Goal: Task Accomplishment & Management: Use online tool/utility

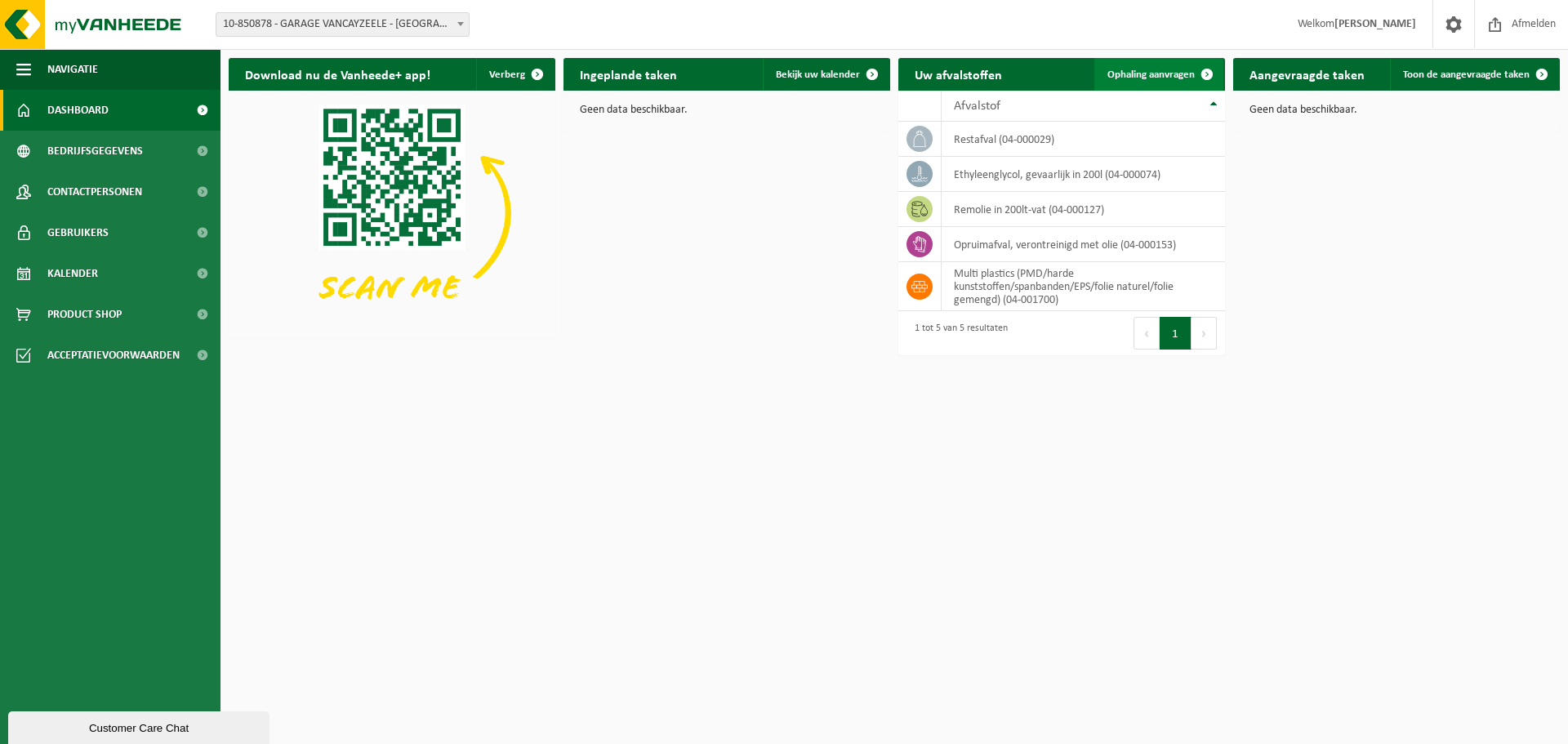
click at [1166, 78] on span "Ophaling aanvragen" at bounding box center [1151, 74] width 87 height 11
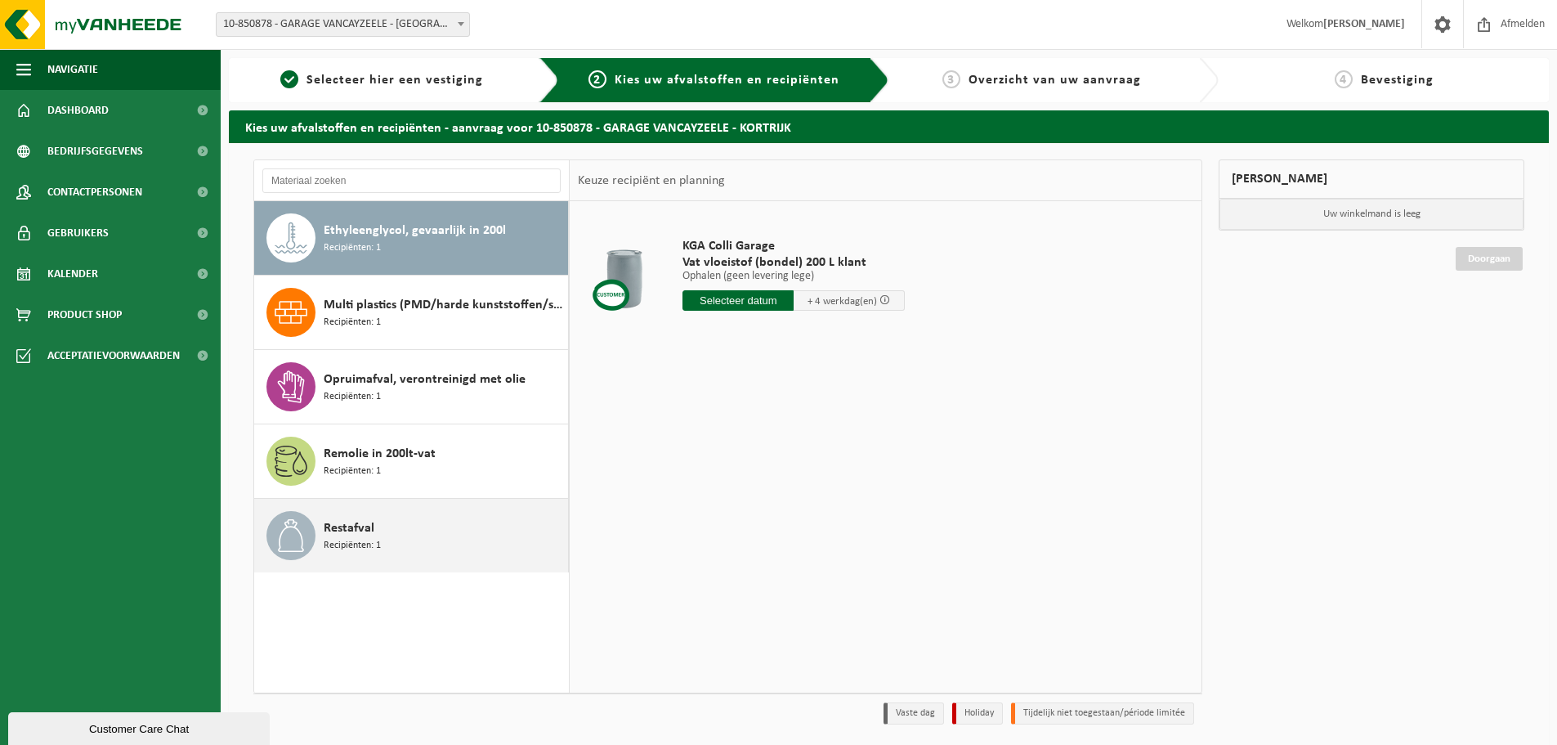
click at [352, 545] on span "Recipiënten: 1" at bounding box center [352, 546] width 57 height 16
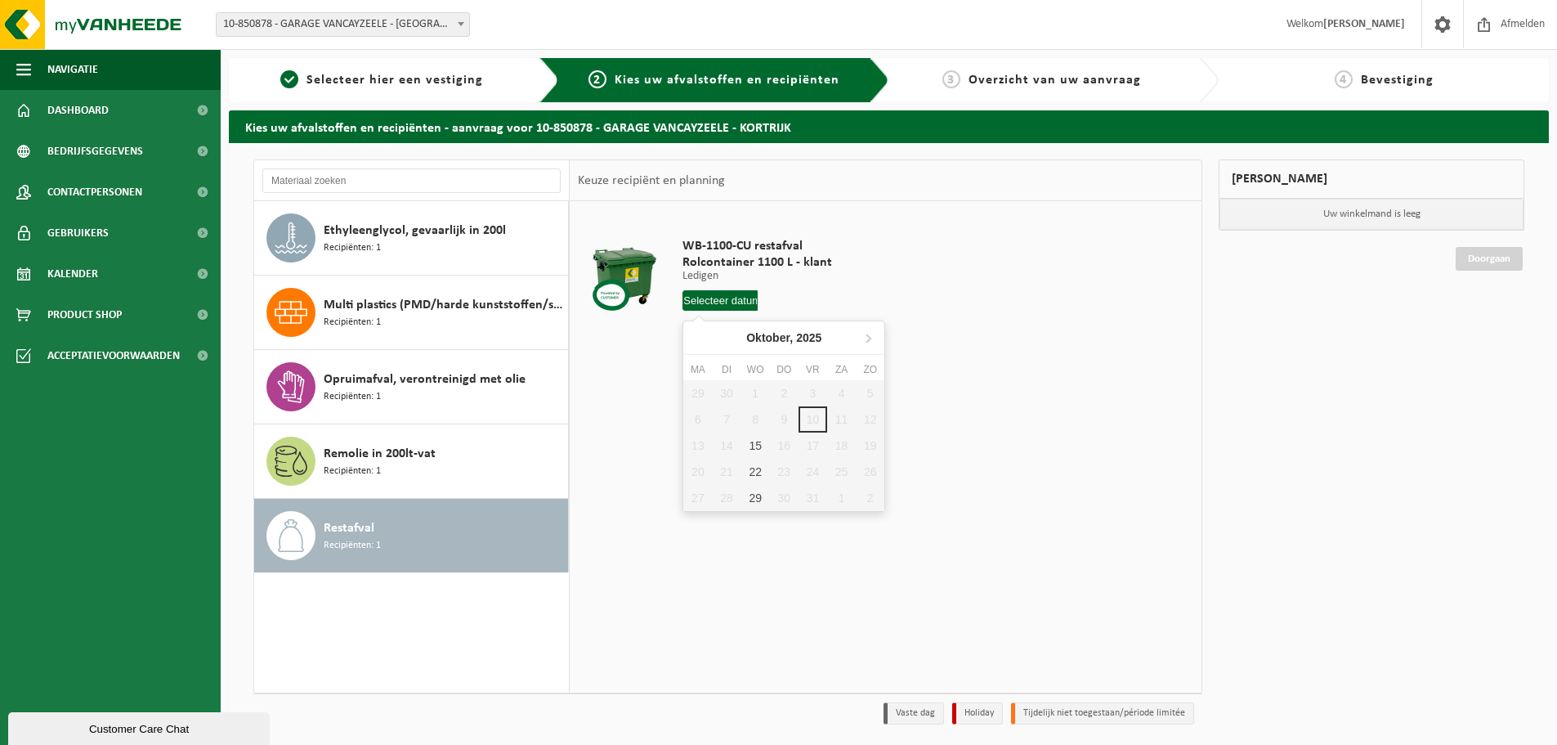
click at [736, 298] on input "text" at bounding box center [720, 300] width 75 height 20
click at [755, 452] on div "15" at bounding box center [756, 446] width 29 height 26
type input "Van [DATE]"
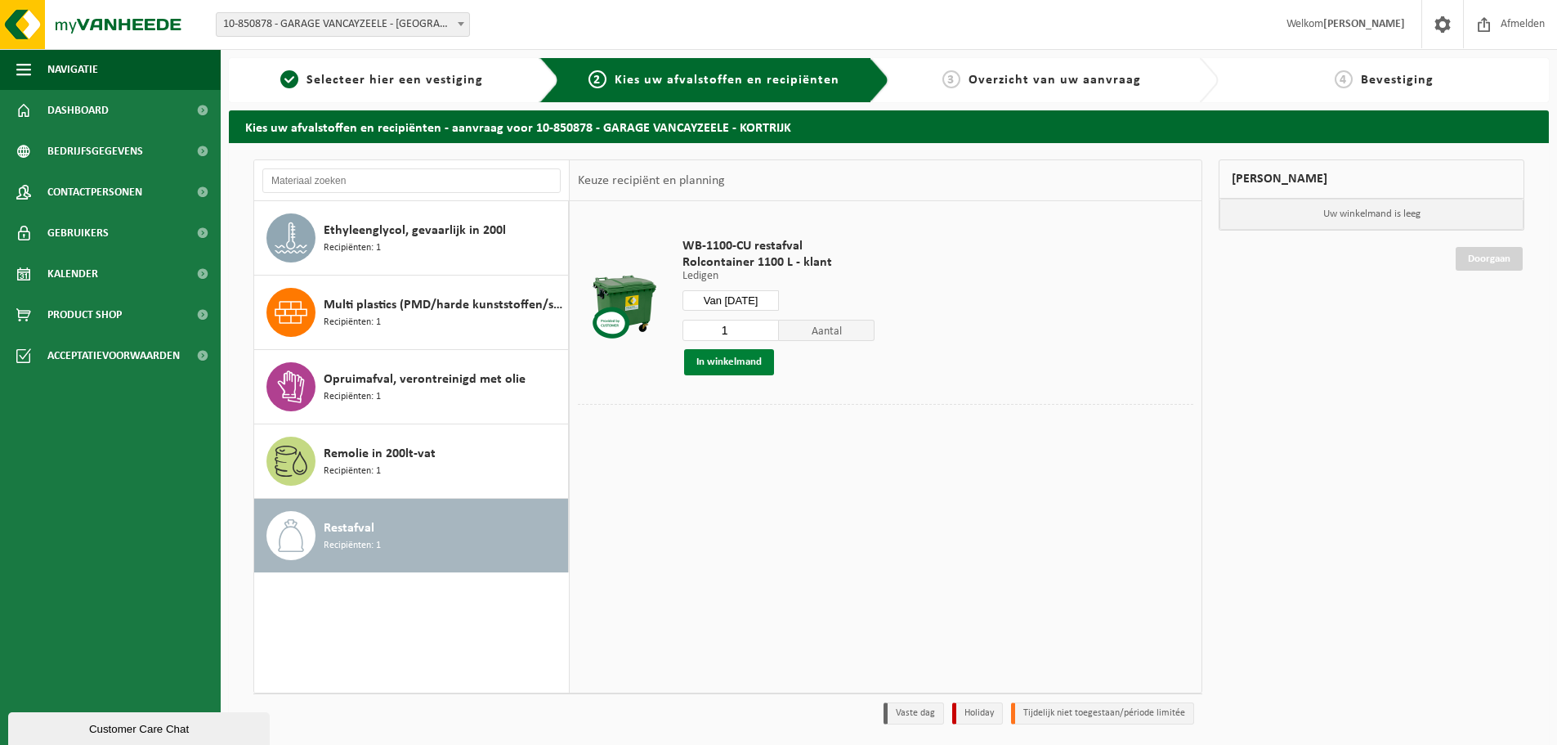
click at [741, 361] on button "In winkelmand" at bounding box center [729, 362] width 90 height 26
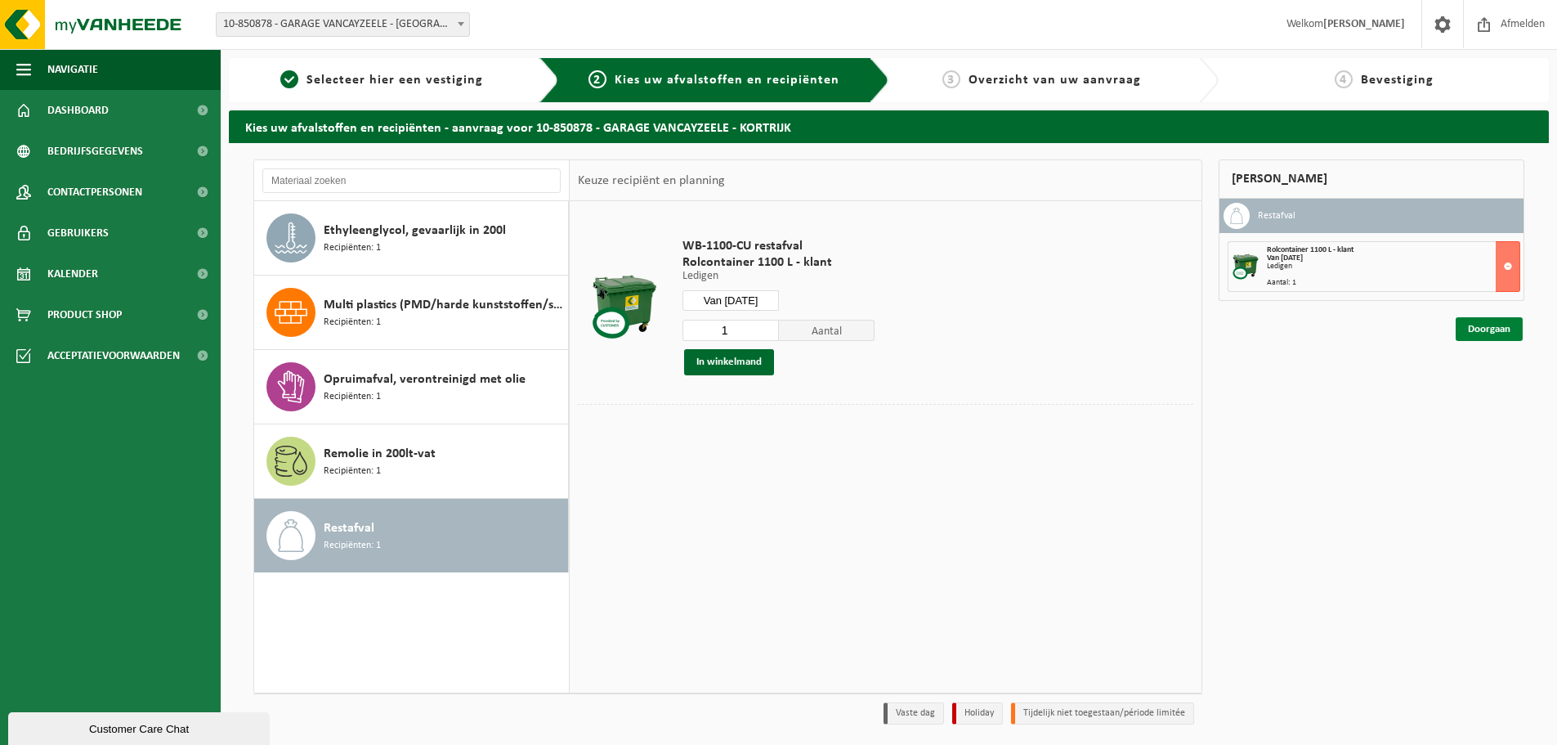
click at [1504, 330] on link "Doorgaan" at bounding box center [1489, 329] width 67 height 24
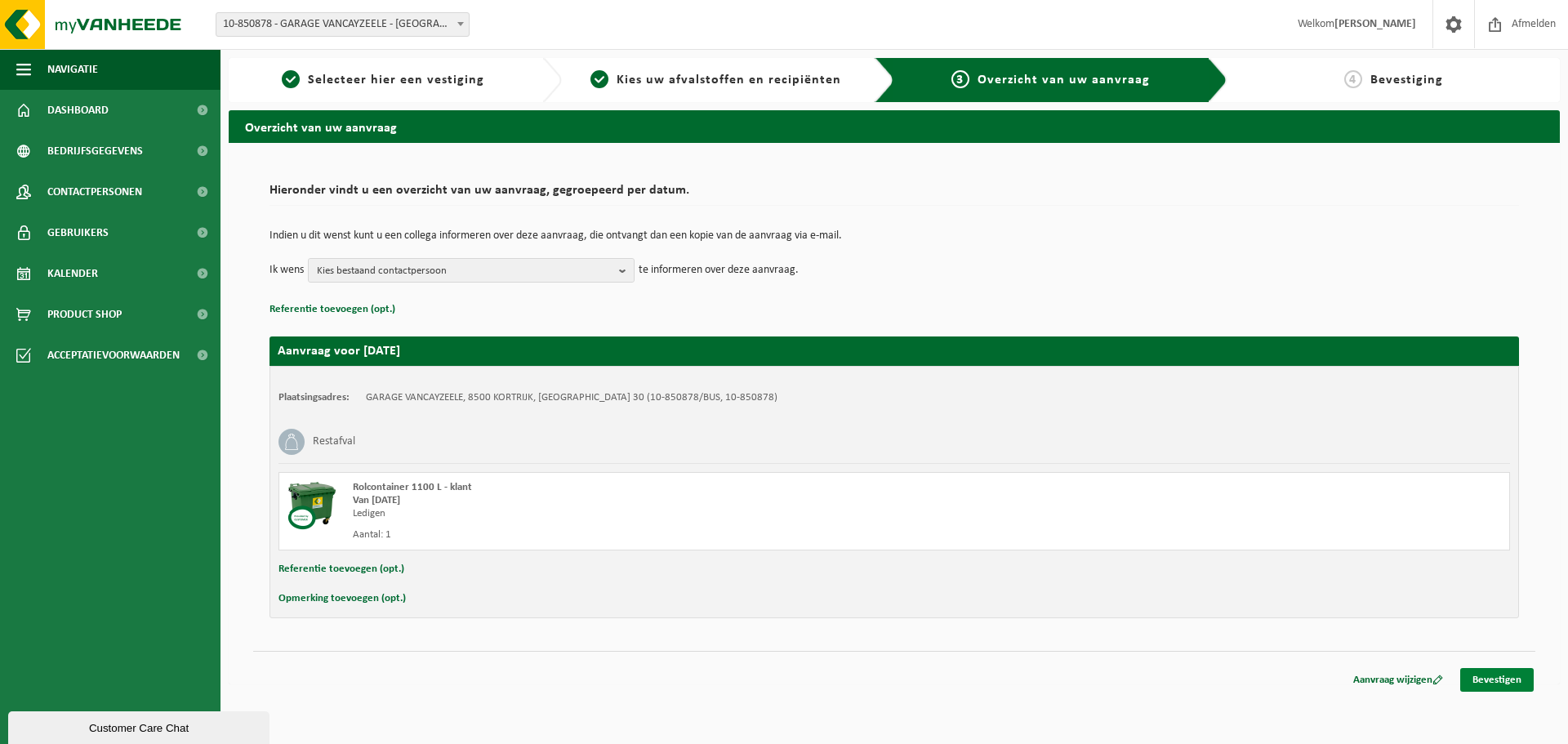
click at [1506, 674] on link "Bevestigen" at bounding box center [1497, 680] width 74 height 24
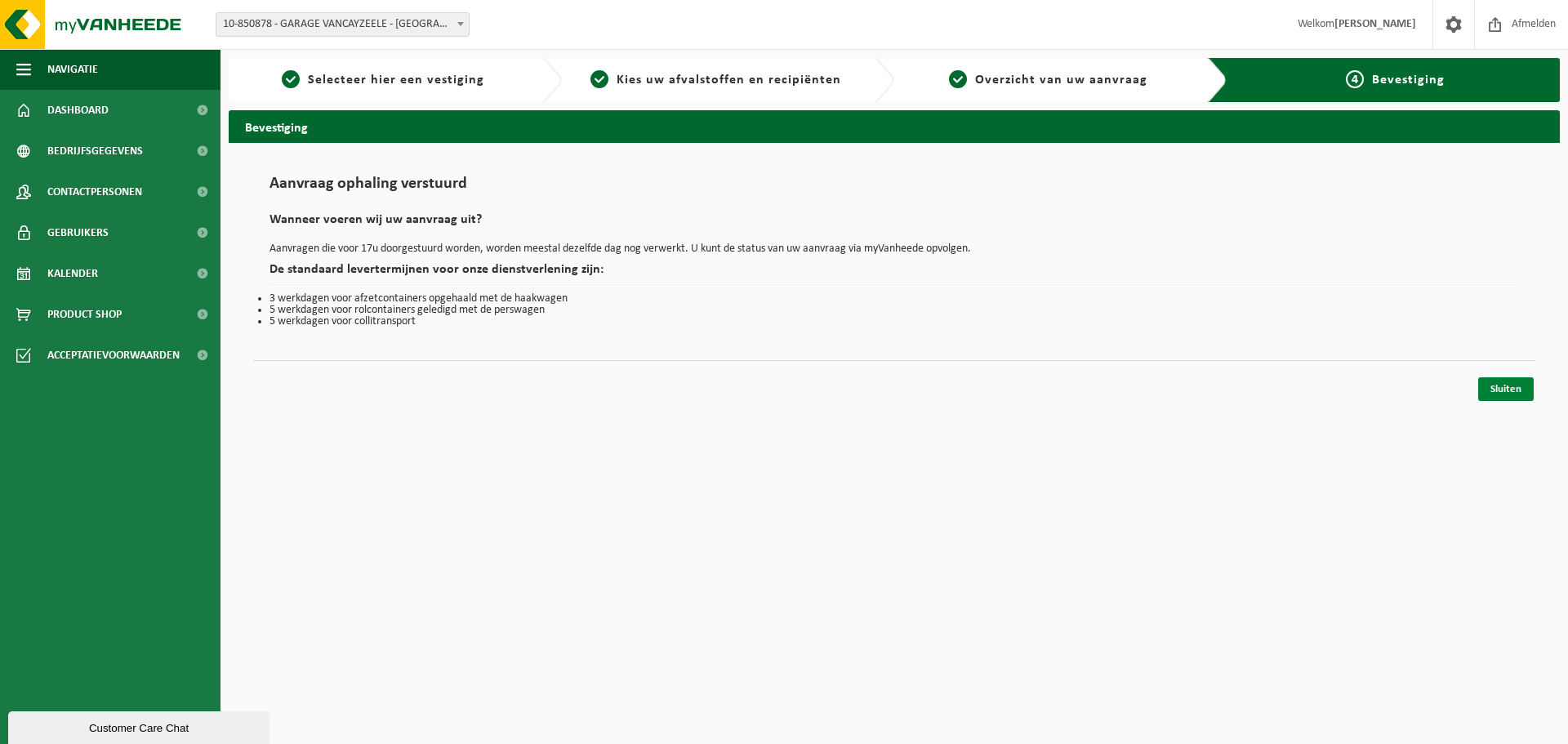
click at [1510, 390] on link "Sluiten" at bounding box center [1506, 389] width 56 height 24
